Goal: Information Seeking & Learning: Learn about a topic

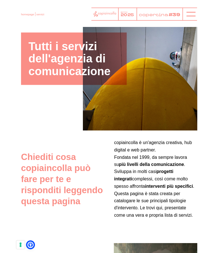
scroll to position [-8, 0]
